Goal: Find specific page/section: Find specific page/section

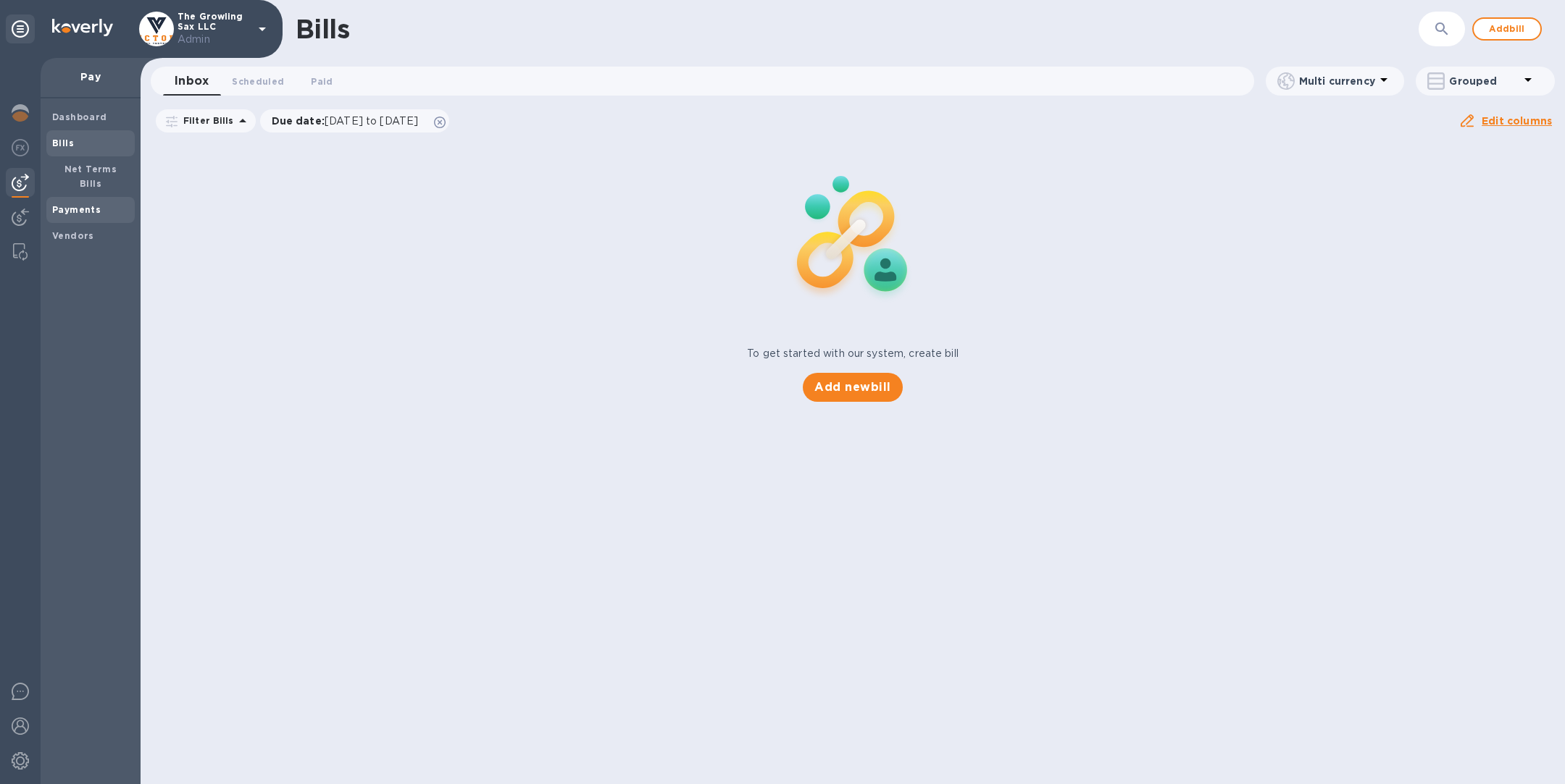
click at [54, 203] on span "Payments" at bounding box center [76, 210] width 49 height 14
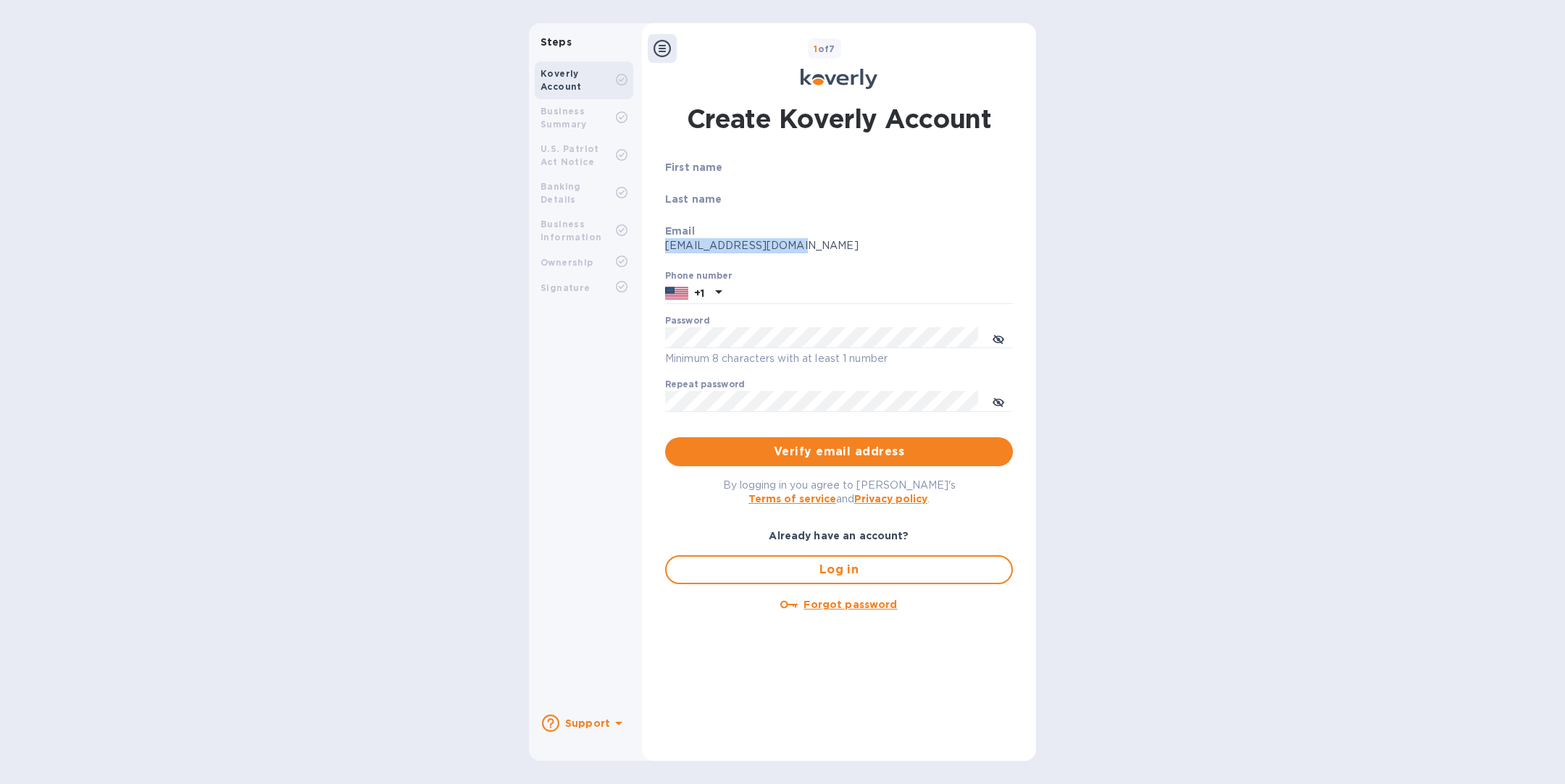
drag, startPoint x: 803, startPoint y: 243, endPoint x: 661, endPoint y: 243, distance: 142.0
click at [661, 243] on div "Create Koverly Account First name Last name Email operation@tokidos.com Phone n…" at bounding box center [839, 421] width 362 height 641
copy p "operation@tokidos.com"
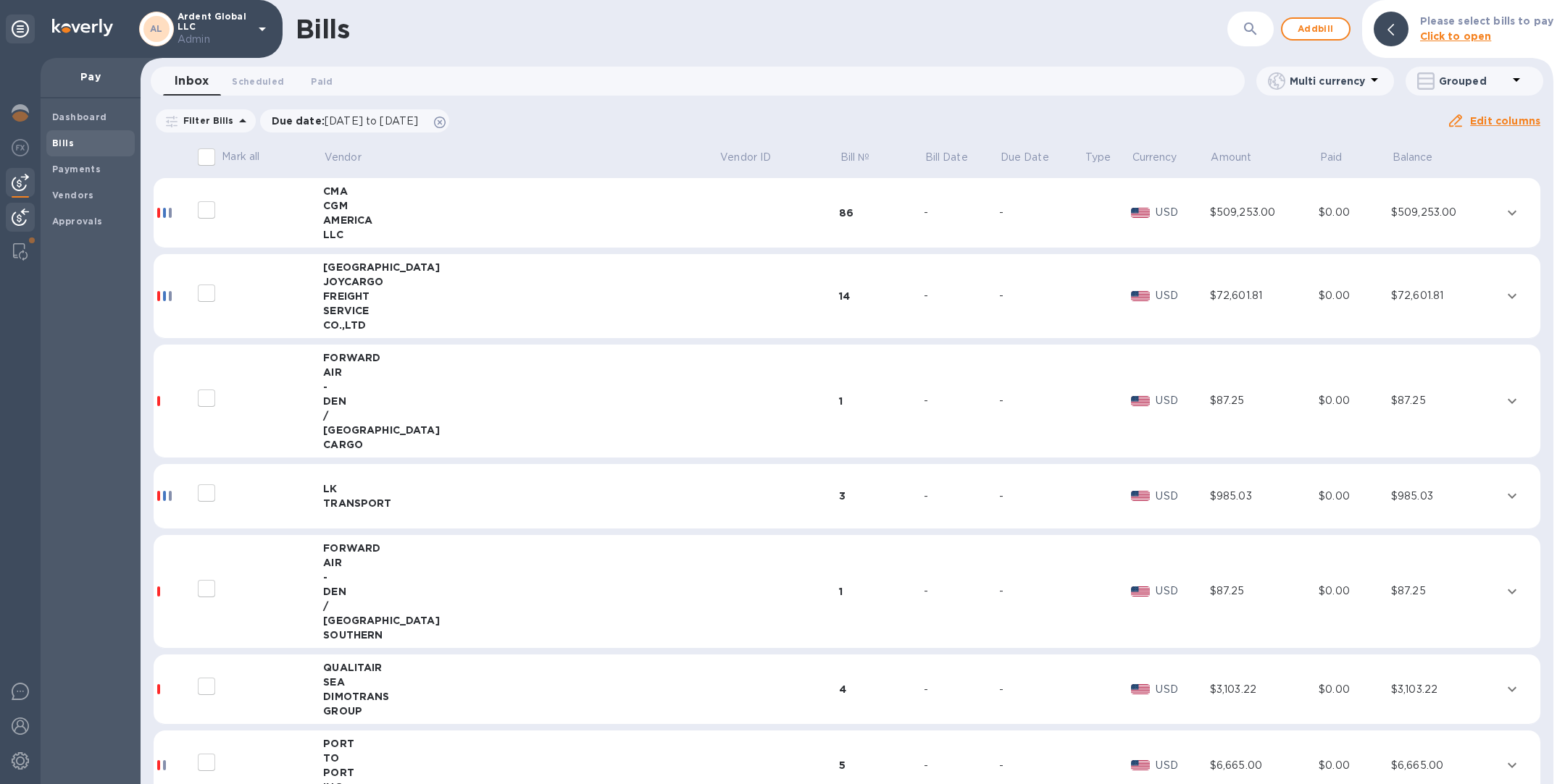
click at [17, 216] on img at bounding box center [20, 217] width 17 height 17
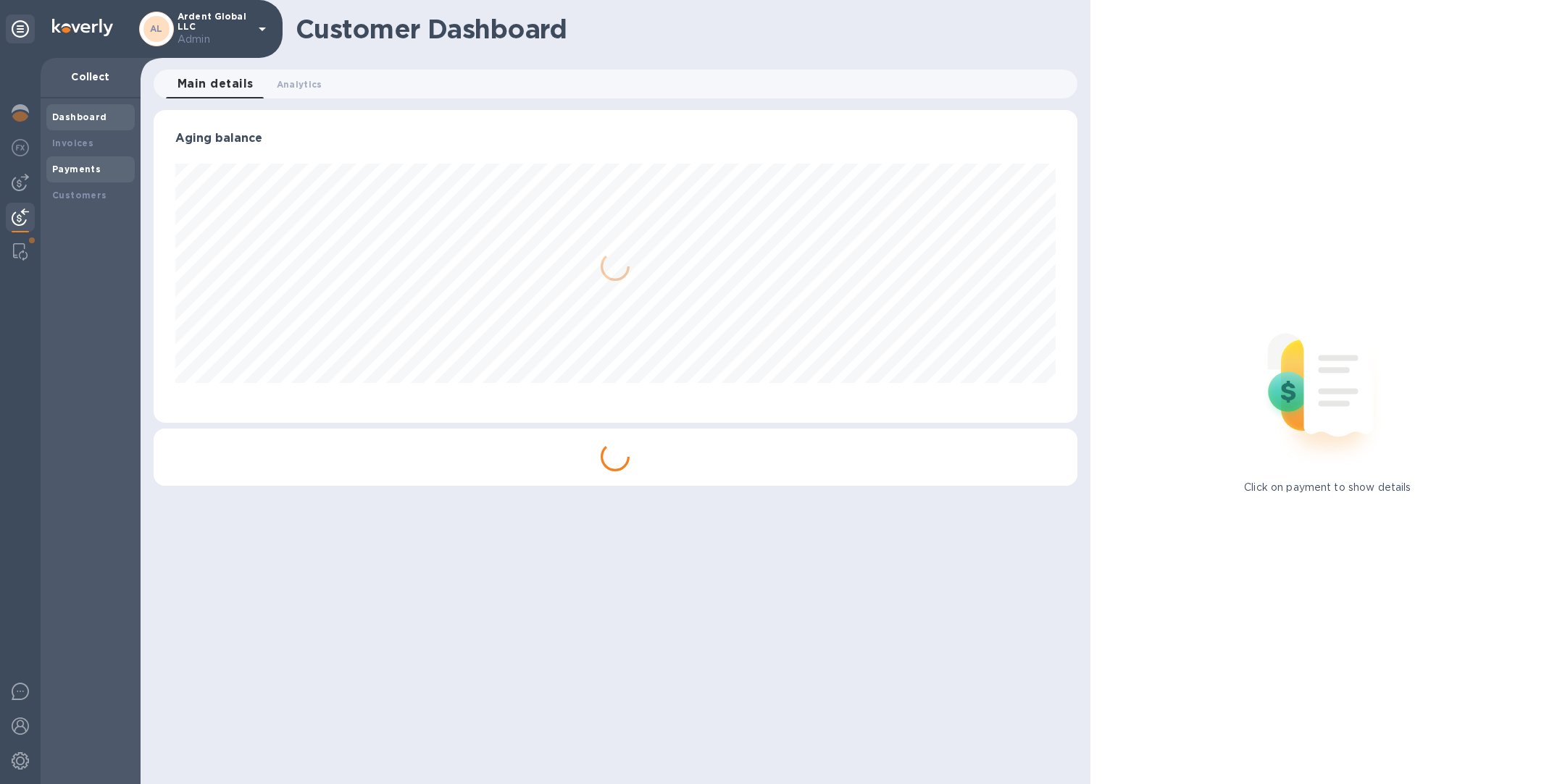
scroll to position [312, 923]
click at [103, 168] on div "Payments" at bounding box center [91, 169] width 77 height 14
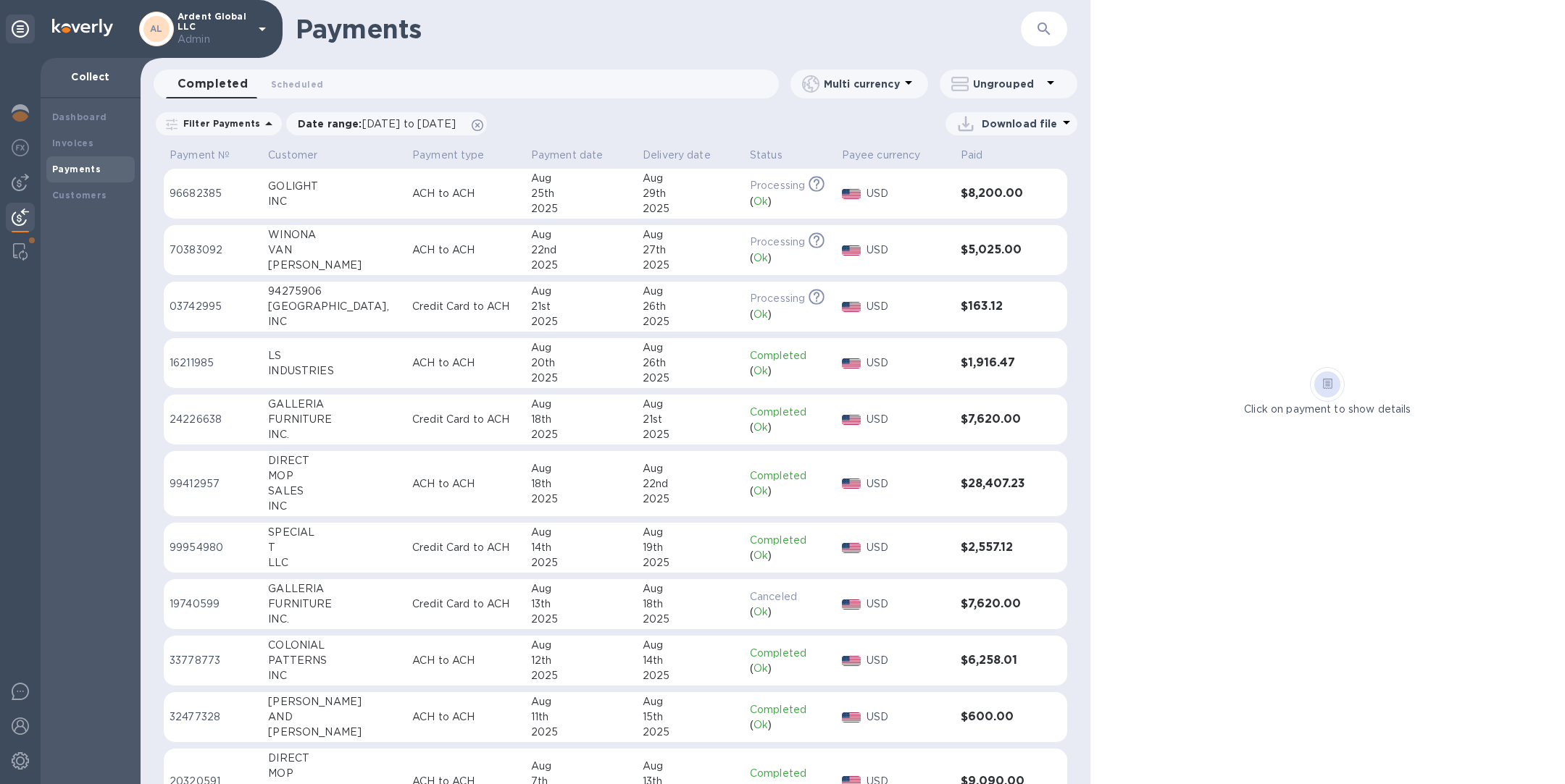
click at [343, 303] on div "QUEBEC," at bounding box center [334, 306] width 132 height 15
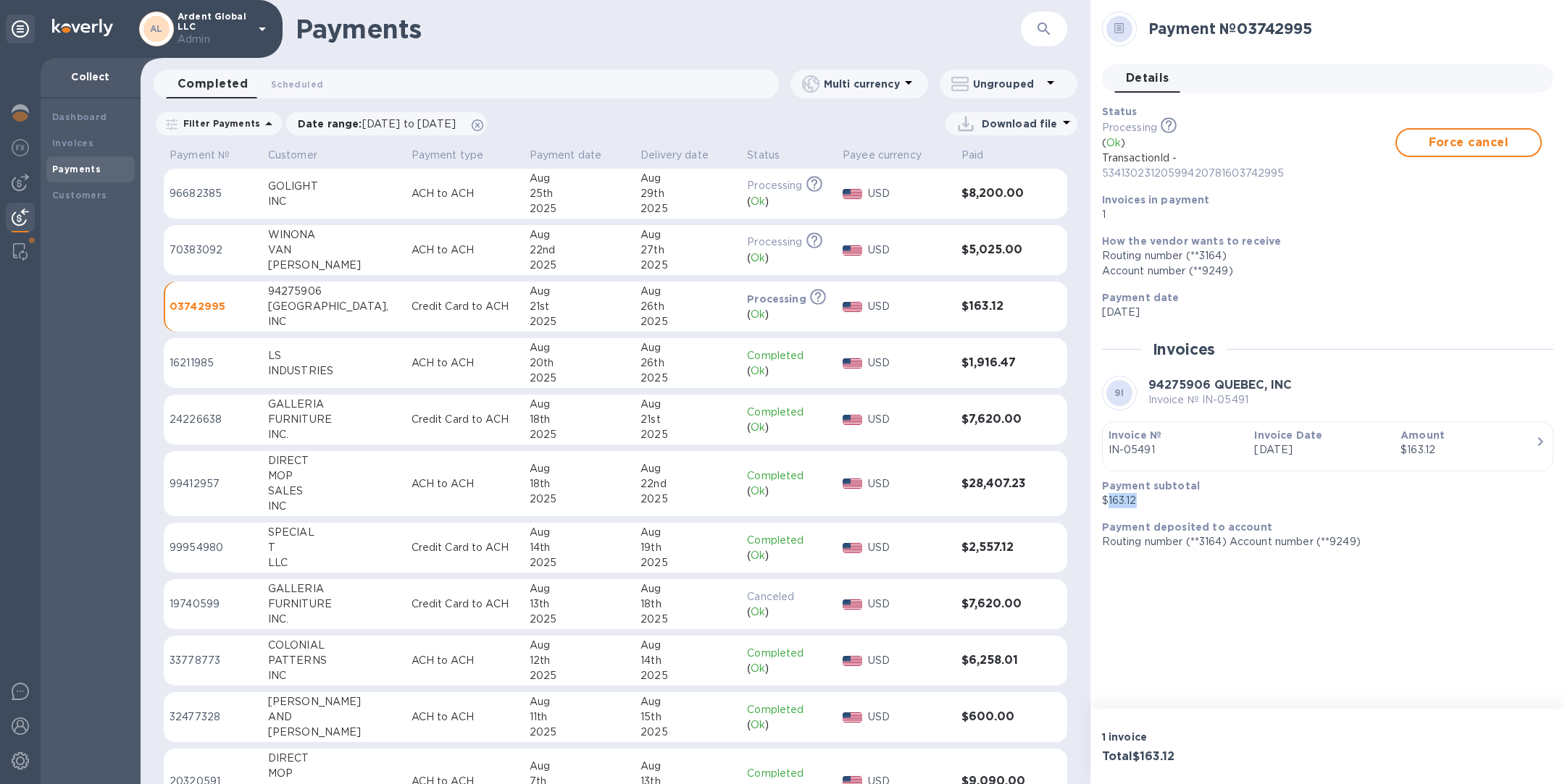
drag, startPoint x: 1145, startPoint y: 500, endPoint x: 1107, endPoint y: 500, distance: 38.0
click at [1107, 500] on p "$163.12" at bounding box center [1322, 500] width 439 height 15
copy p "163.12"
drag, startPoint x: 303, startPoint y: 321, endPoint x: 273, endPoint y: 285, distance: 46.9
click at [273, 285] on td "94275906 QUEBEC, INC" at bounding box center [334, 307] width 143 height 50
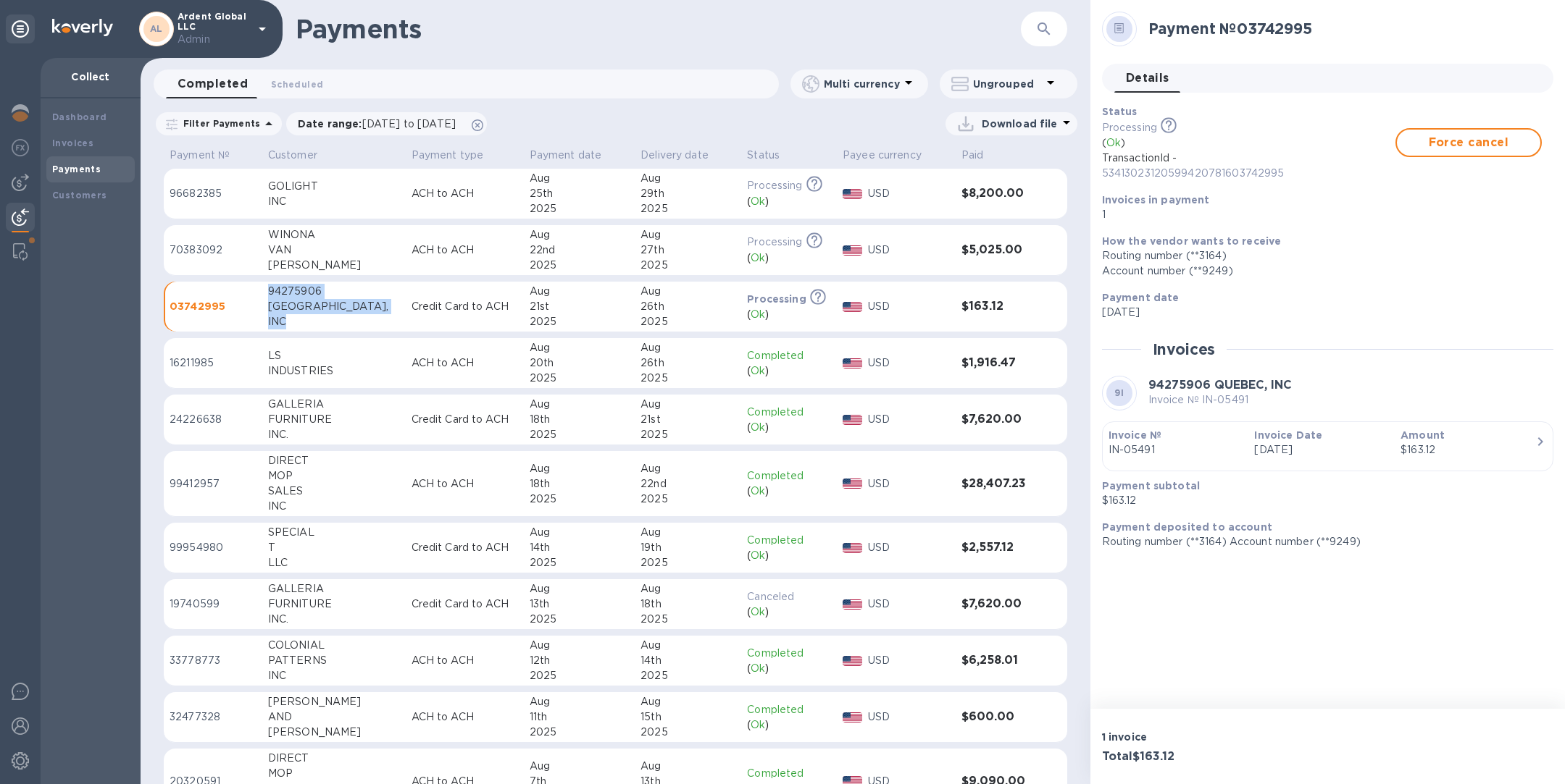
copy div "94275906 QUEBEC, INC"
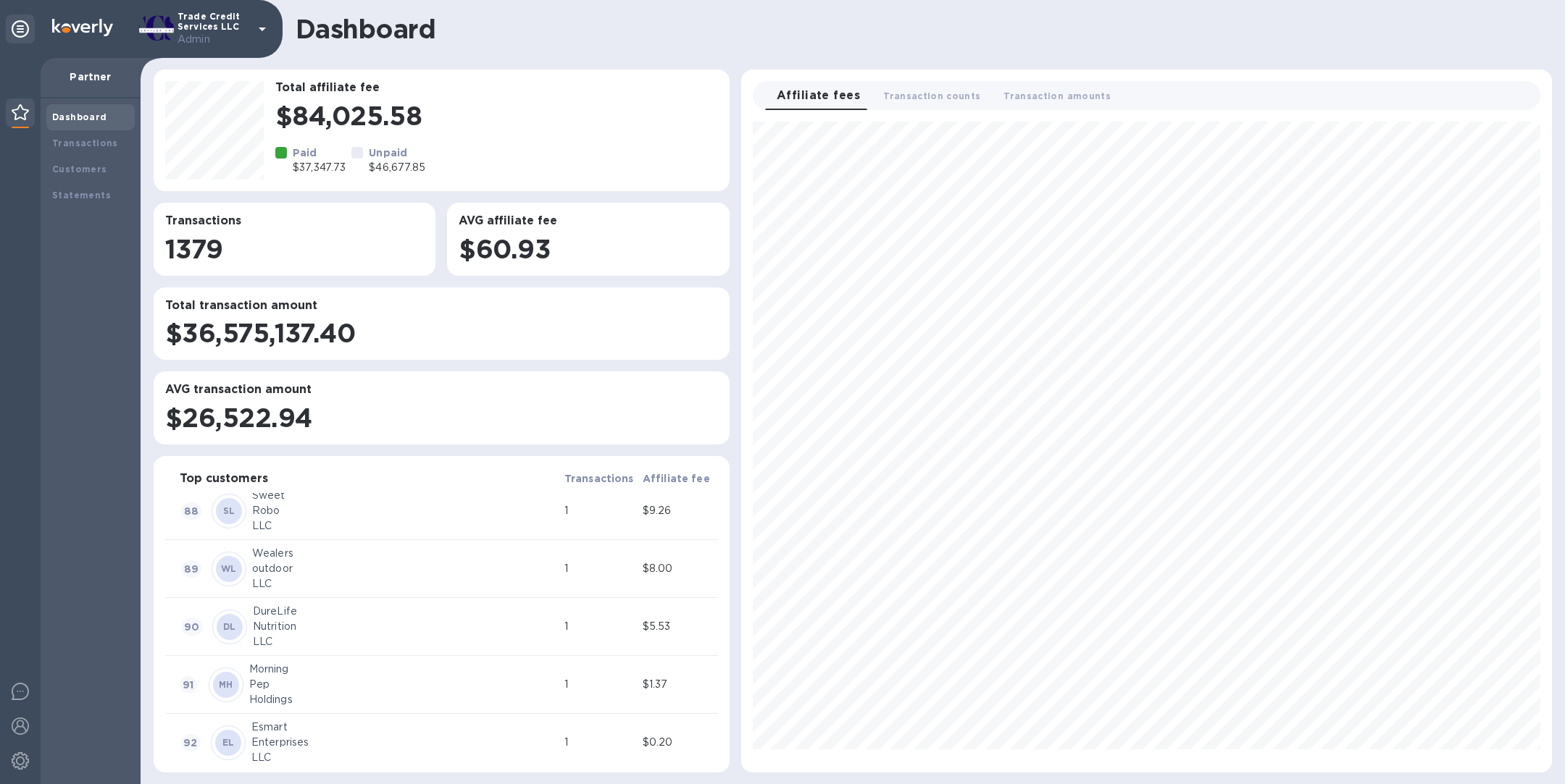
scroll to position [5512, 0]
click at [96, 171] on b "Customers" at bounding box center [80, 169] width 55 height 11
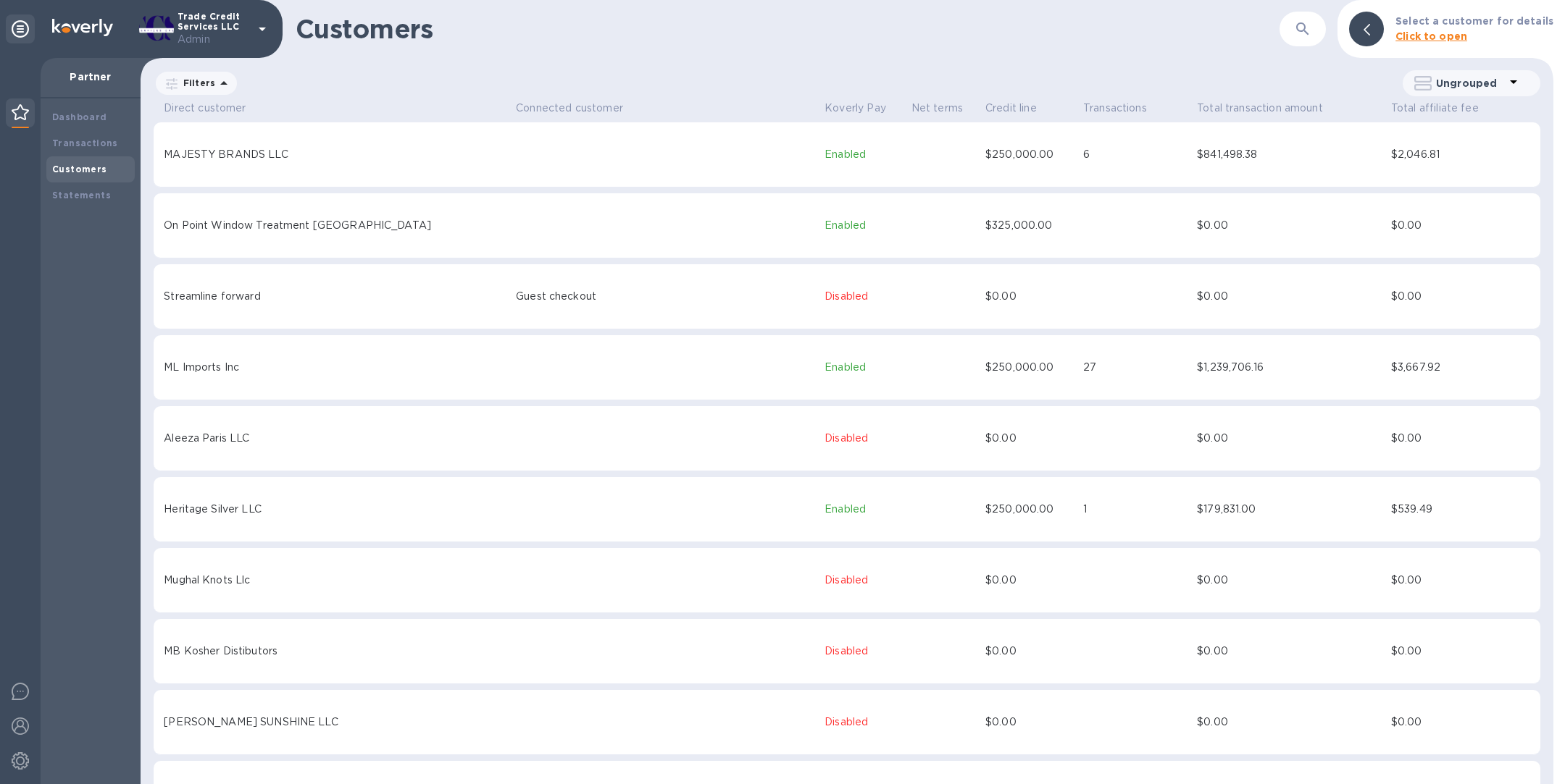
click at [1296, 31] on button "button" at bounding box center [1303, 29] width 35 height 35
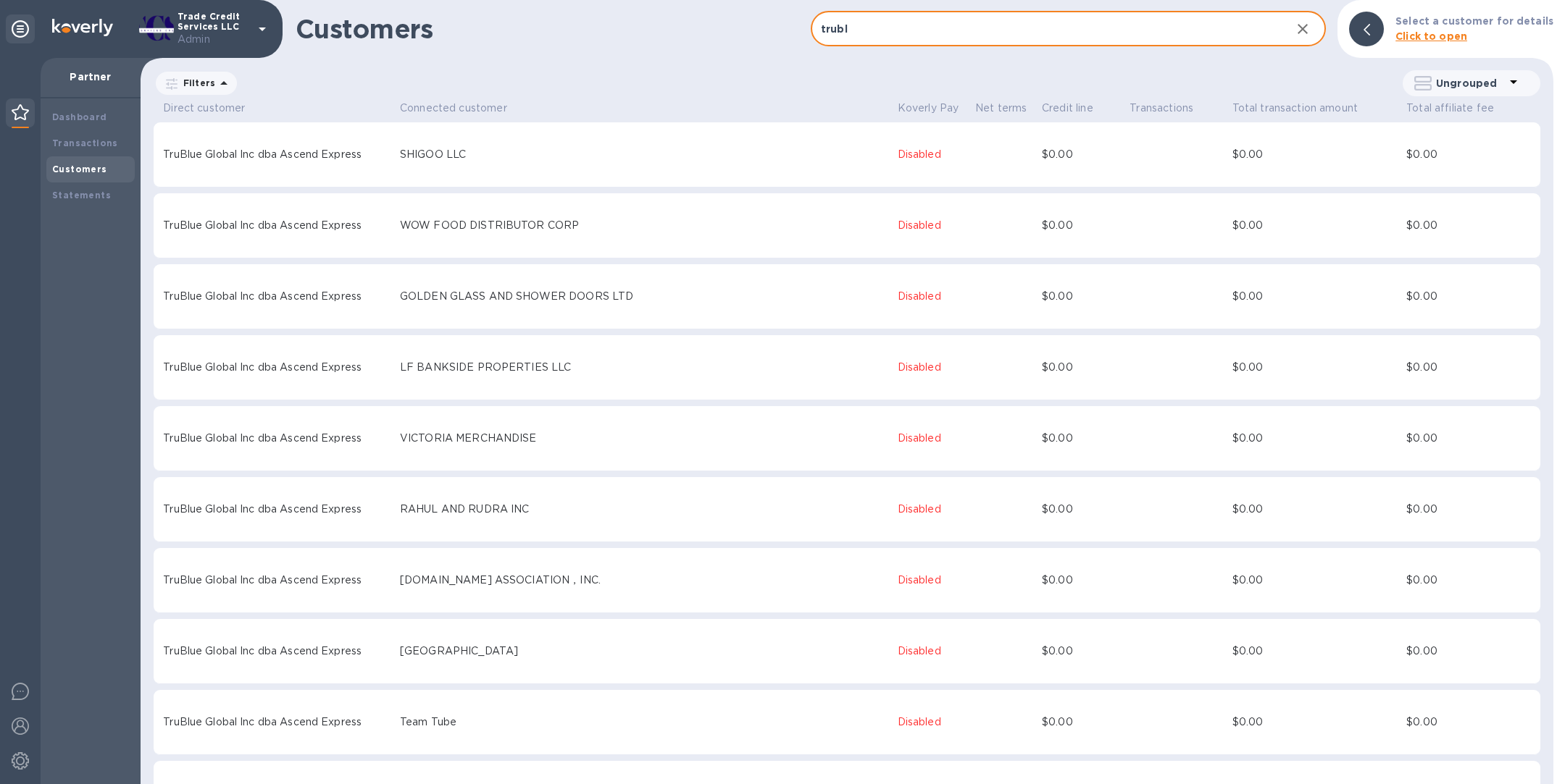
click at [880, 35] on input "trubl" at bounding box center [1044, 29] width 469 height 35
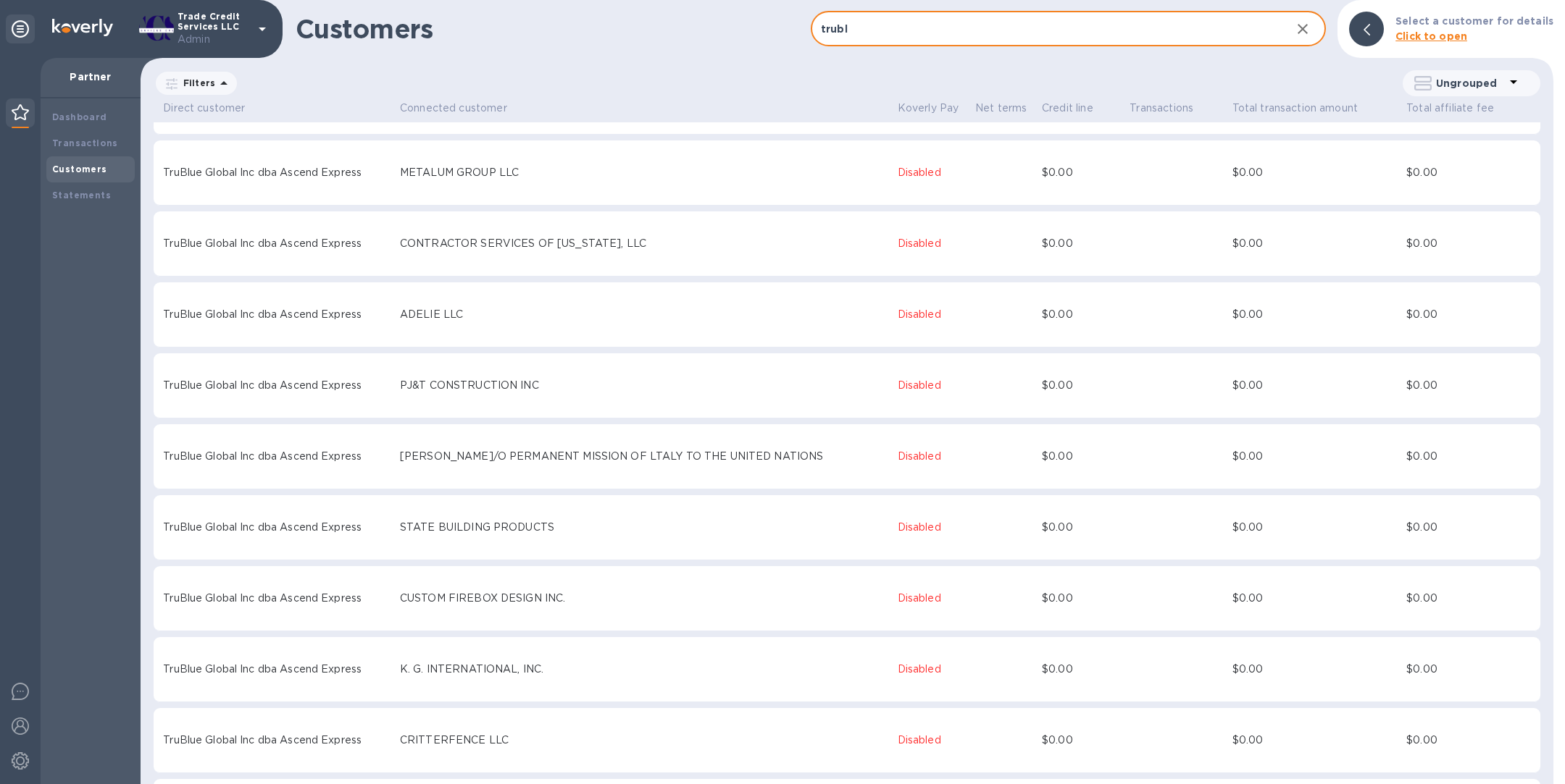
scroll to position [1466, 0]
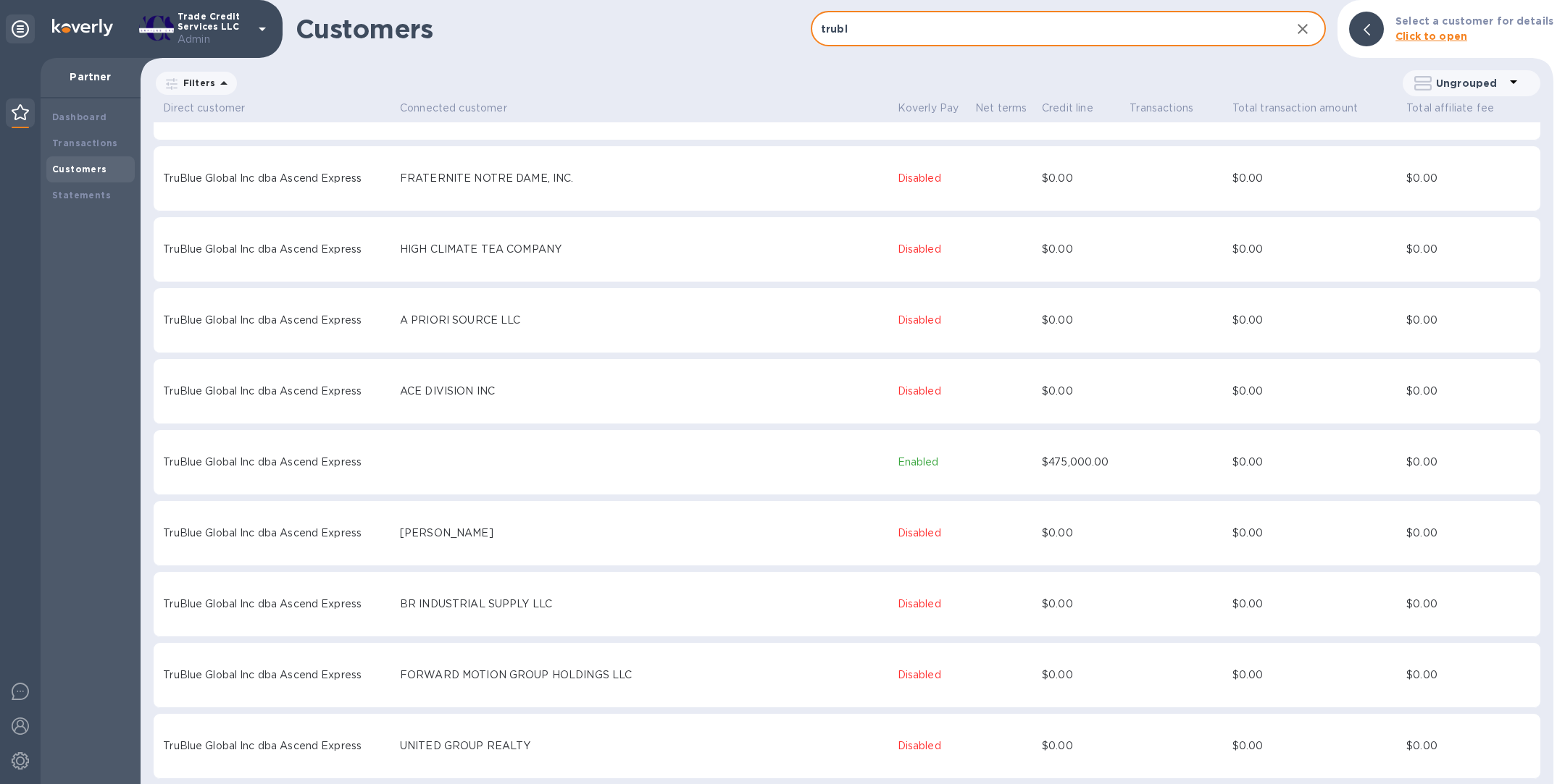
type input "trubl"
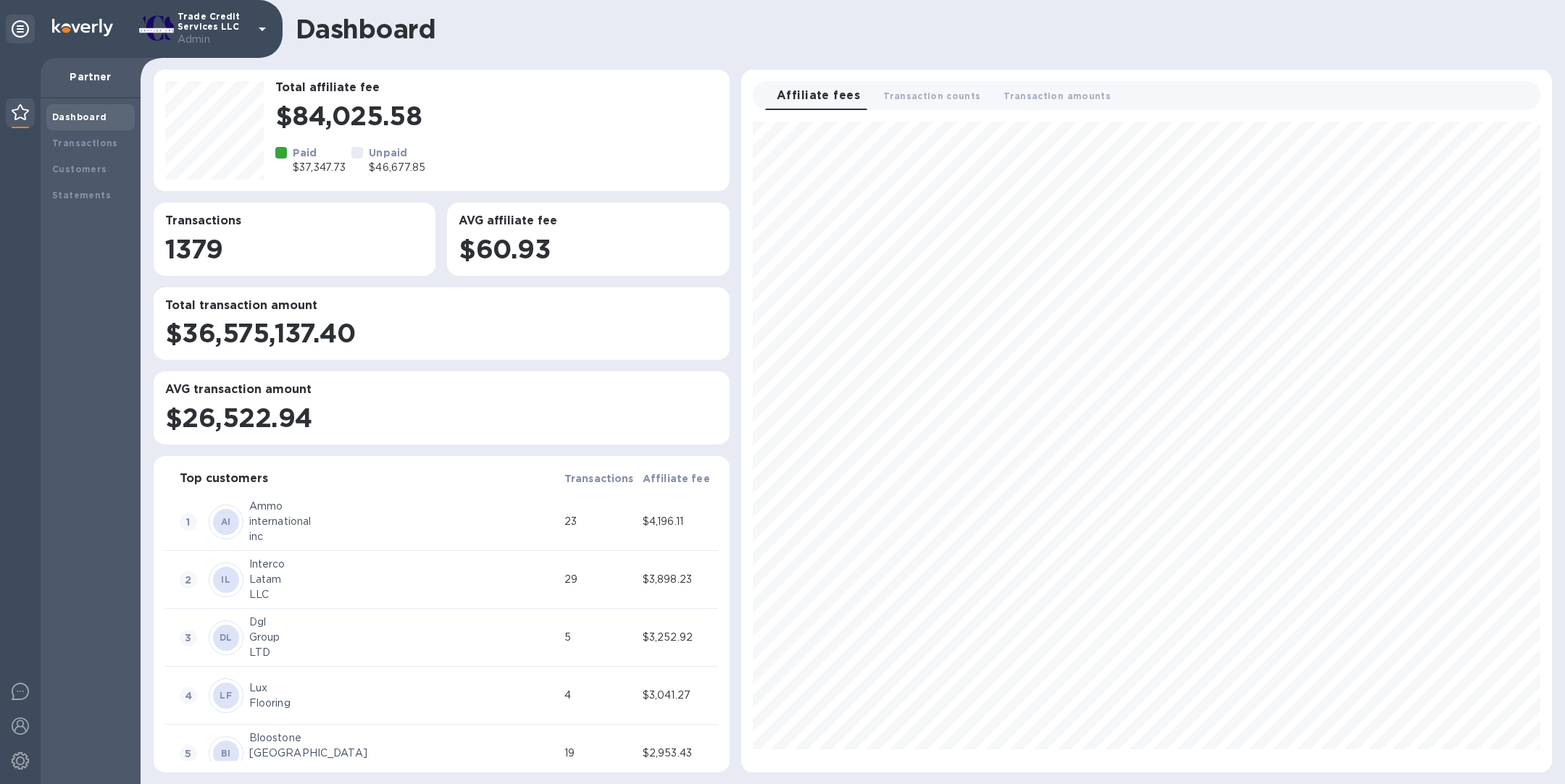
scroll to position [639, 799]
click at [119, 158] on div "Customers" at bounding box center [91, 169] width 88 height 26
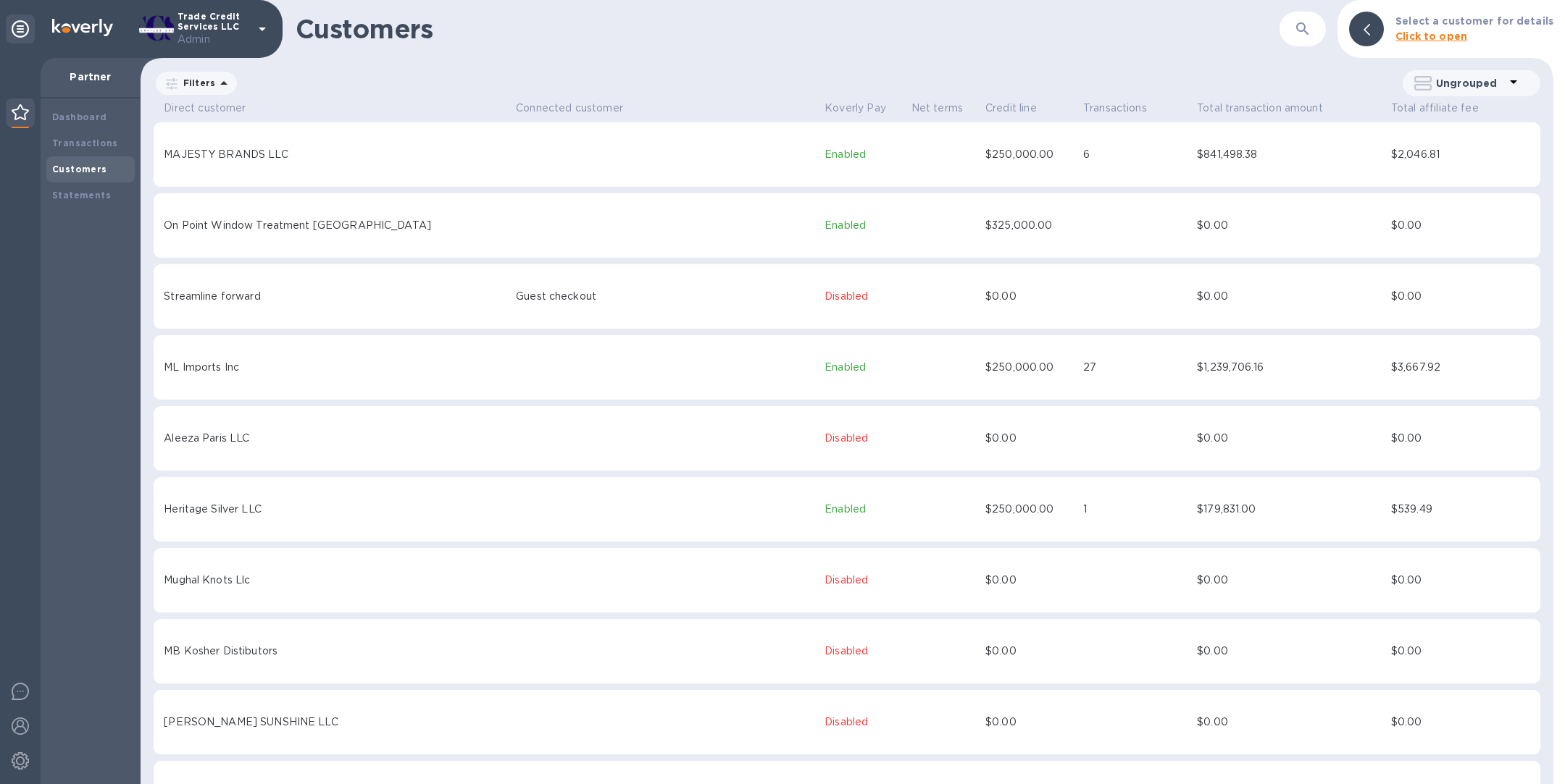
click at [1299, 43] on div "​" at bounding box center [1303, 29] width 46 height 35
click at [1305, 43] on button "button" at bounding box center [1303, 29] width 35 height 35
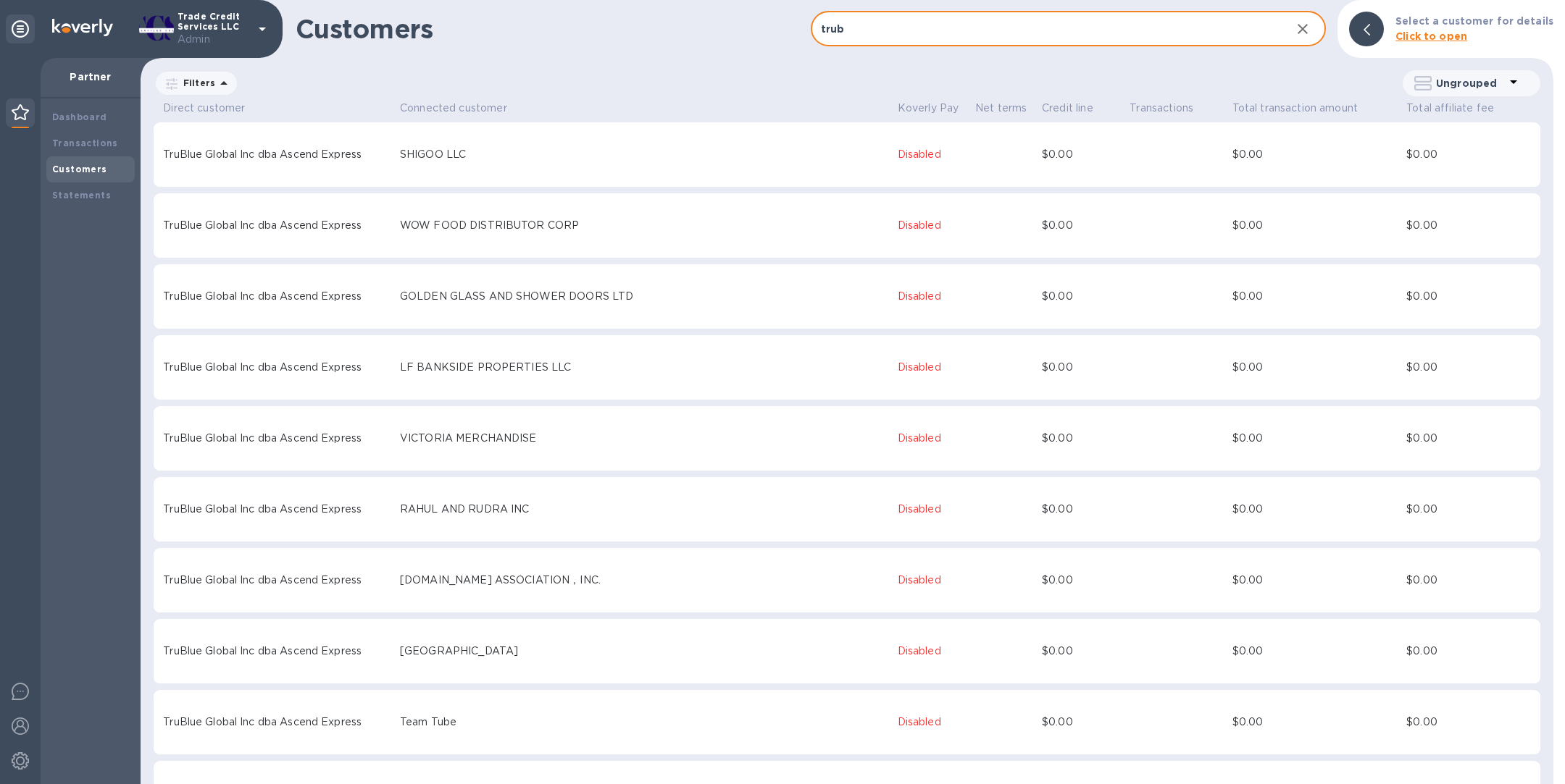
type input "trub"
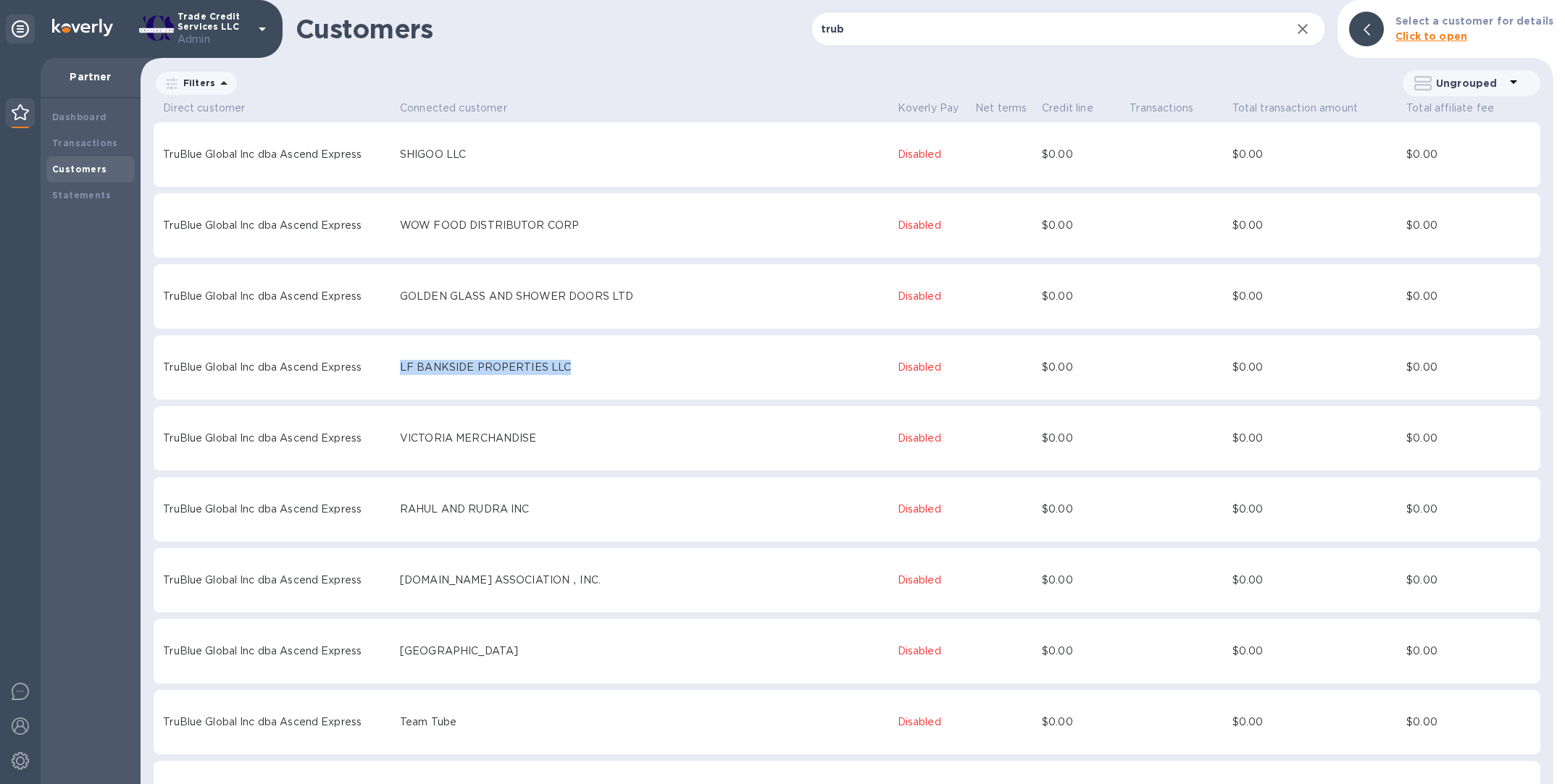
drag, startPoint x: 580, startPoint y: 365, endPoint x: 396, endPoint y: 364, distance: 184.0
click at [396, 366] on tr "TruBlue Global Inc dba Ascend Express LF BANKSIDE PROPERTIES LLC Disabled $0.00…" at bounding box center [847, 368] width 1387 height 65
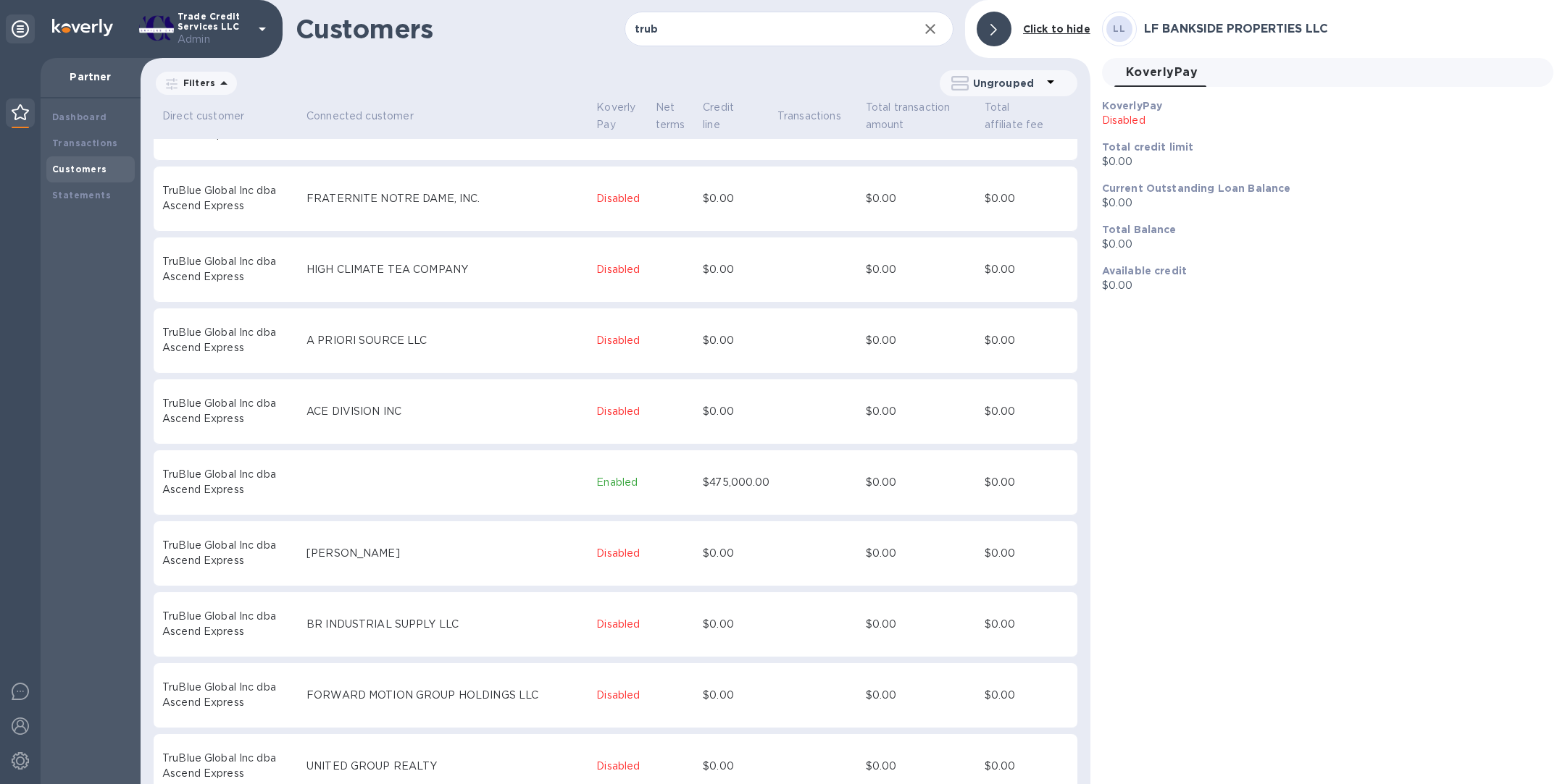
scroll to position [1483, 0]
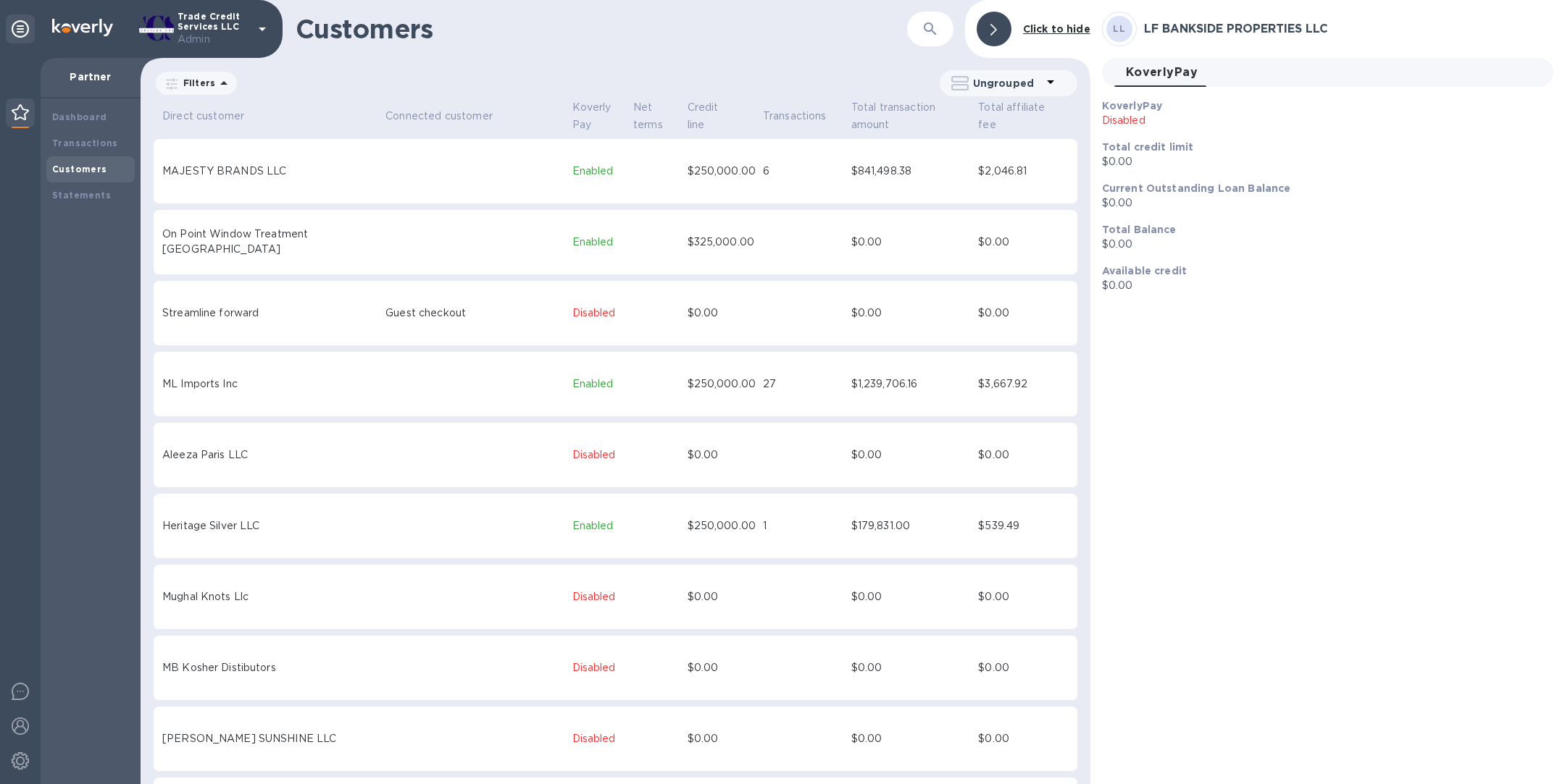
click at [940, 39] on button "button" at bounding box center [930, 29] width 35 height 35
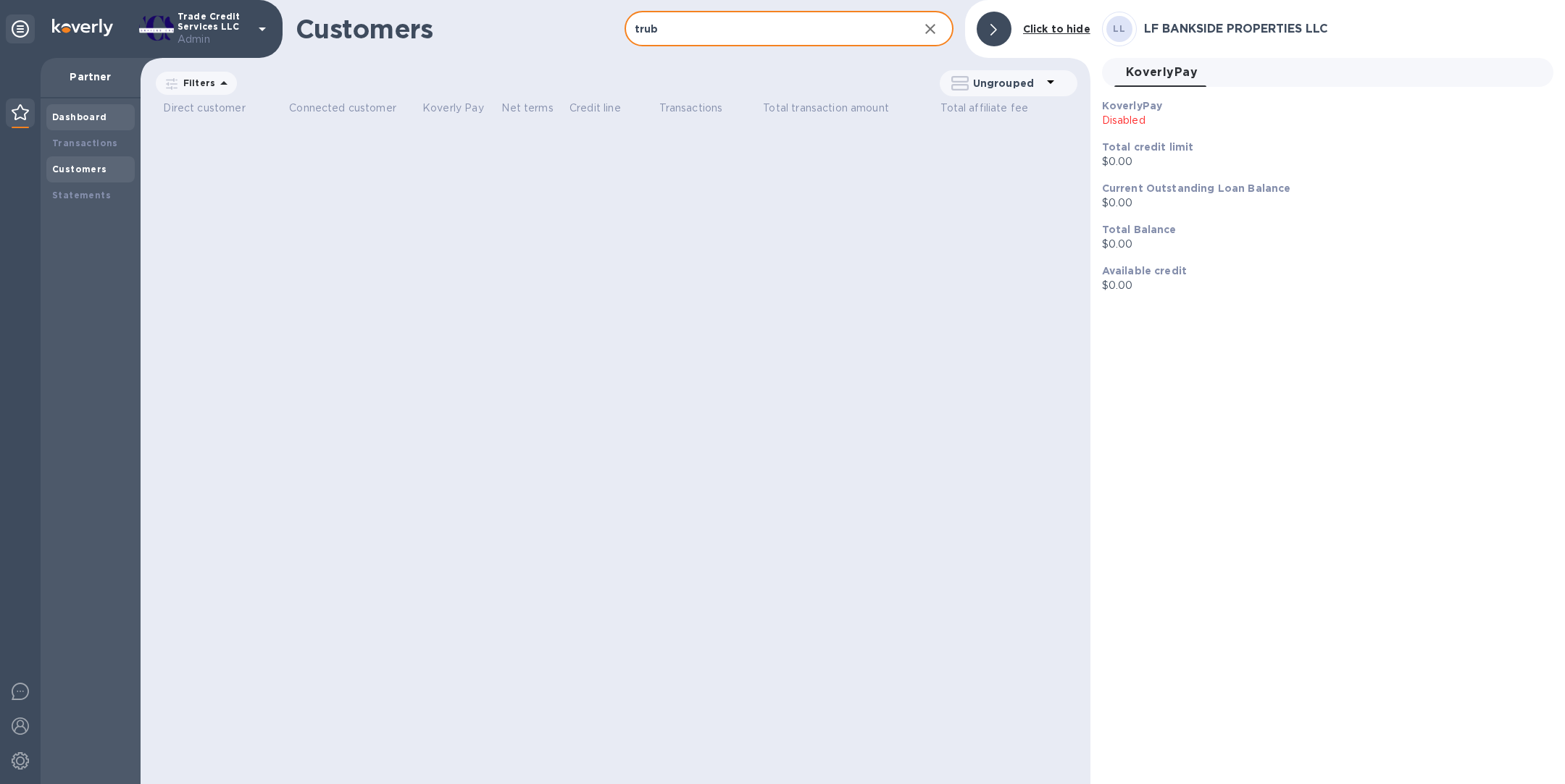
type input "trub"
click at [100, 117] on b "Dashboard" at bounding box center [80, 117] width 55 height 11
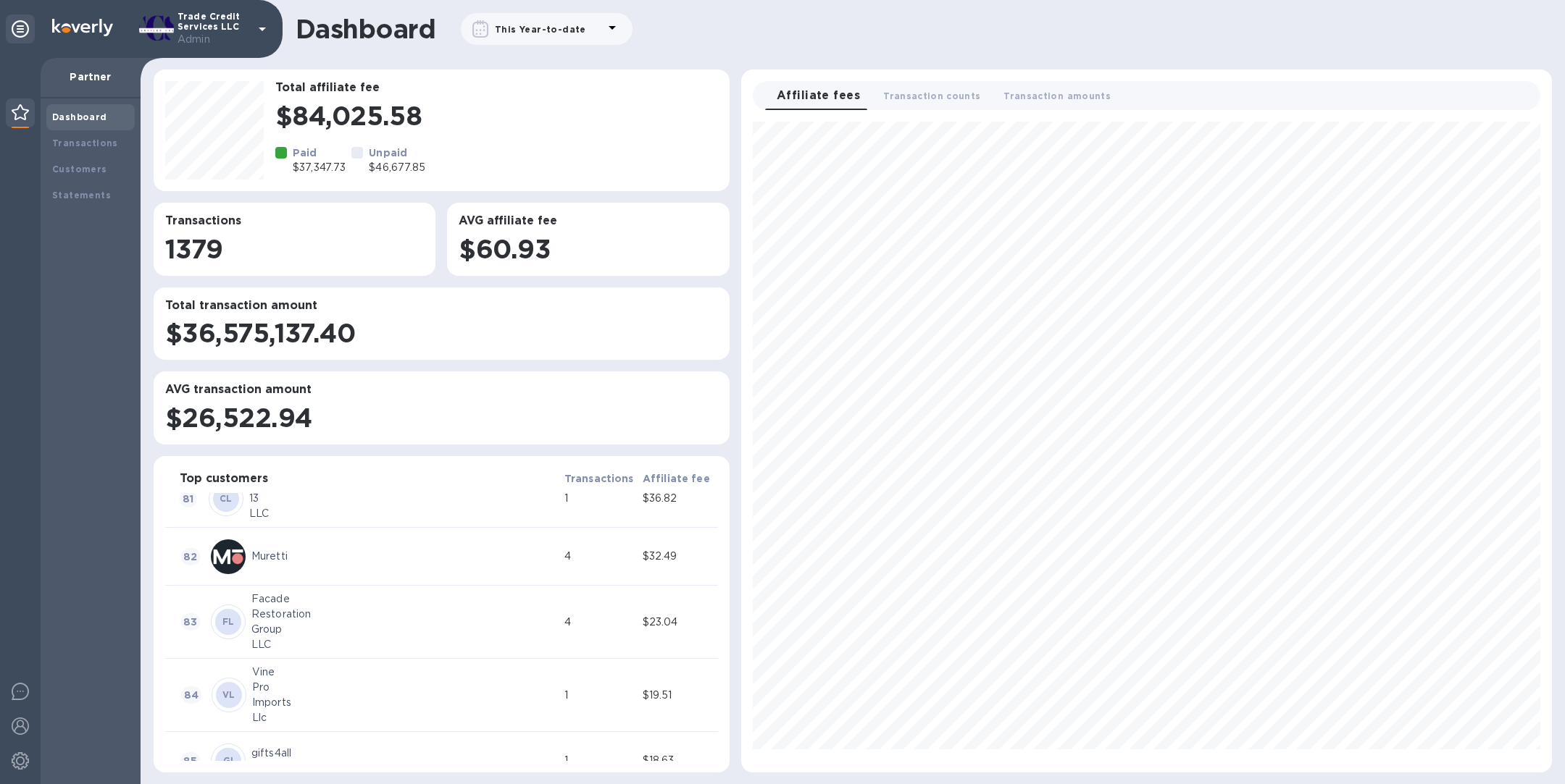
scroll to position [5035, 0]
click at [298, 705] on div "Imports" at bounding box center [405, 704] width 306 height 15
click at [259, 551] on div "Muretti" at bounding box center [405, 558] width 307 height 15
